Goal: Task Accomplishment & Management: Manage account settings

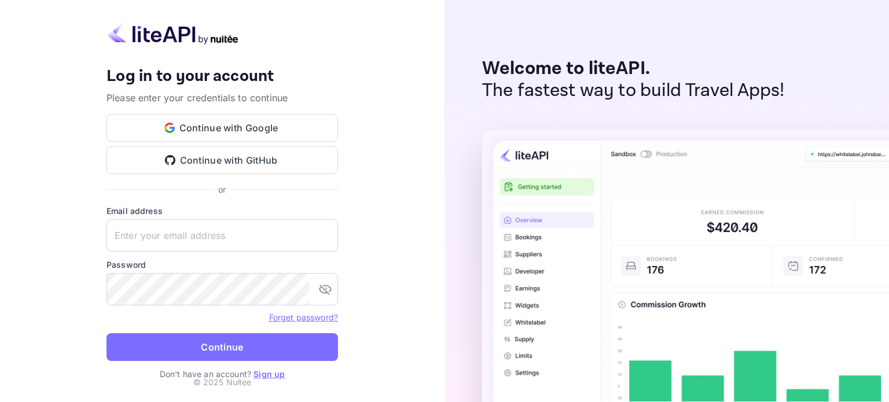
type input "liteapi@easygds.com"
click at [247, 348] on button "Continue" at bounding box center [223, 348] width 232 height 28
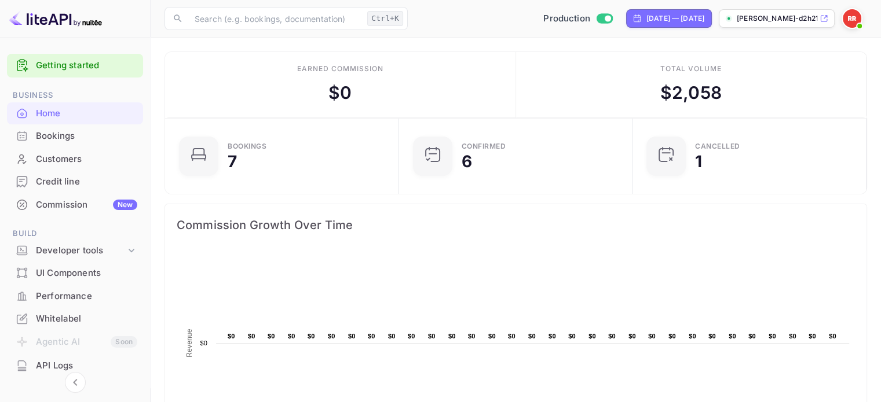
scroll to position [9, 9]
click at [779, 21] on p "[PERSON_NAME]-d2h21.nuit..." at bounding box center [777, 18] width 80 height 10
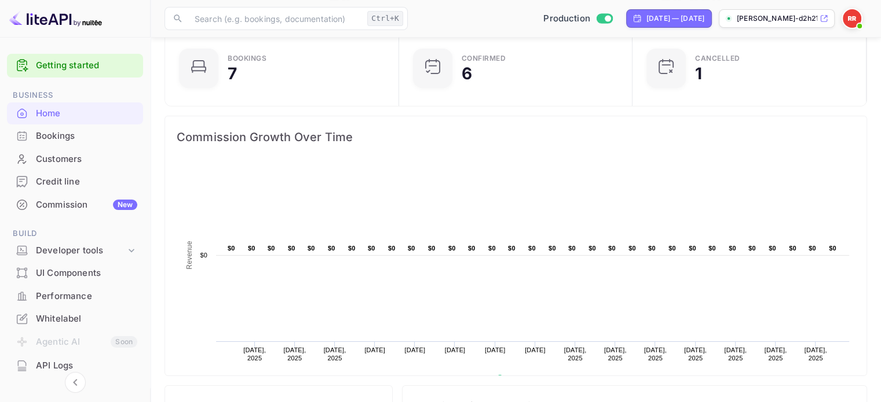
scroll to position [0, 0]
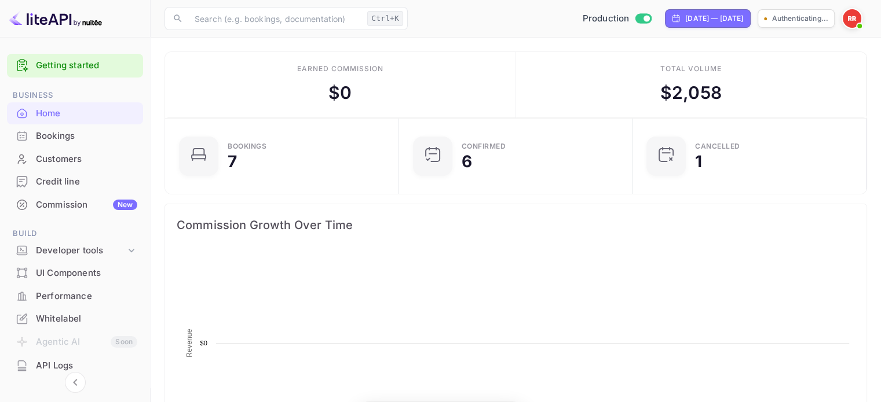
scroll to position [9, 9]
